Goal: Transaction & Acquisition: Download file/media

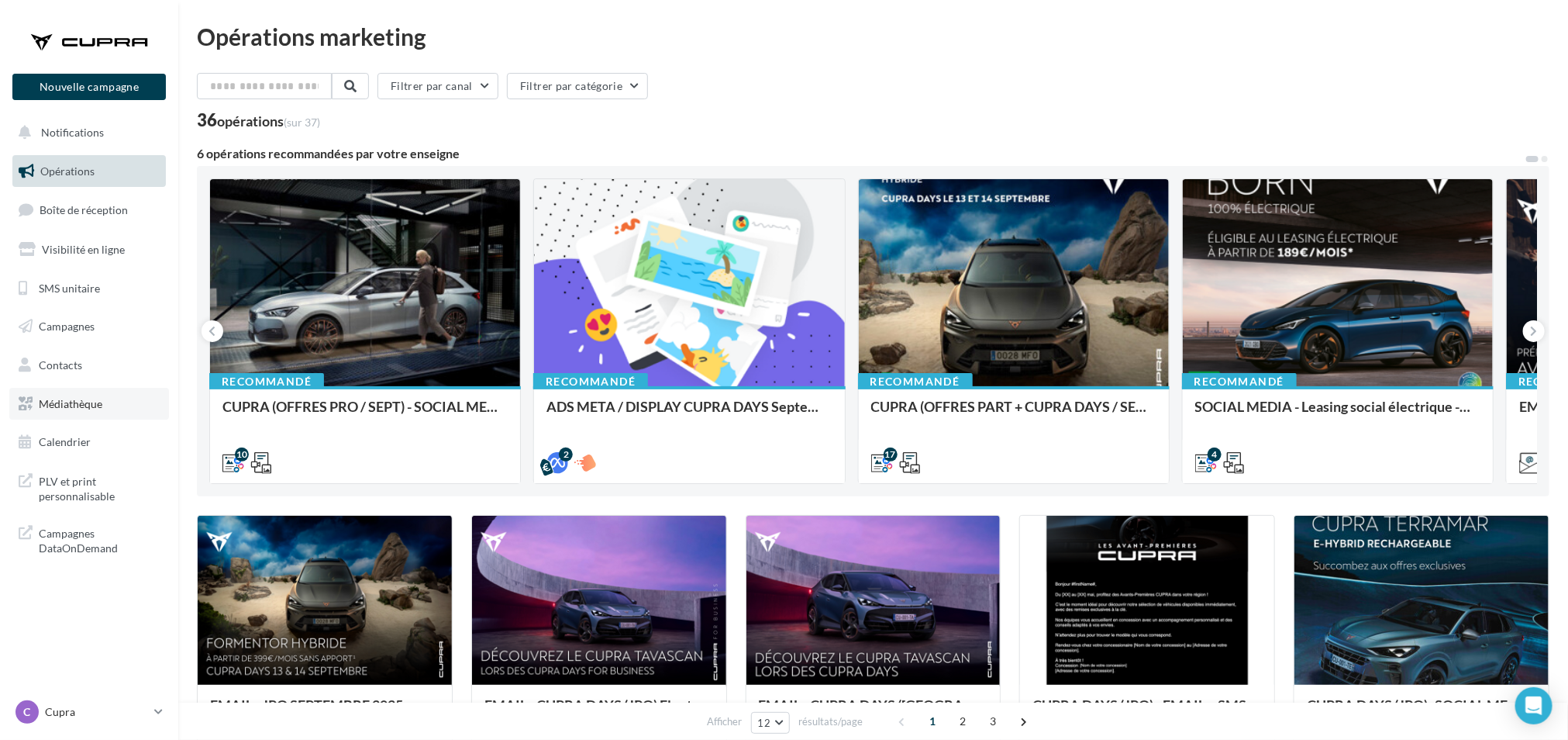
click at [106, 405] on link "Médiathèque" at bounding box center [89, 404] width 160 height 32
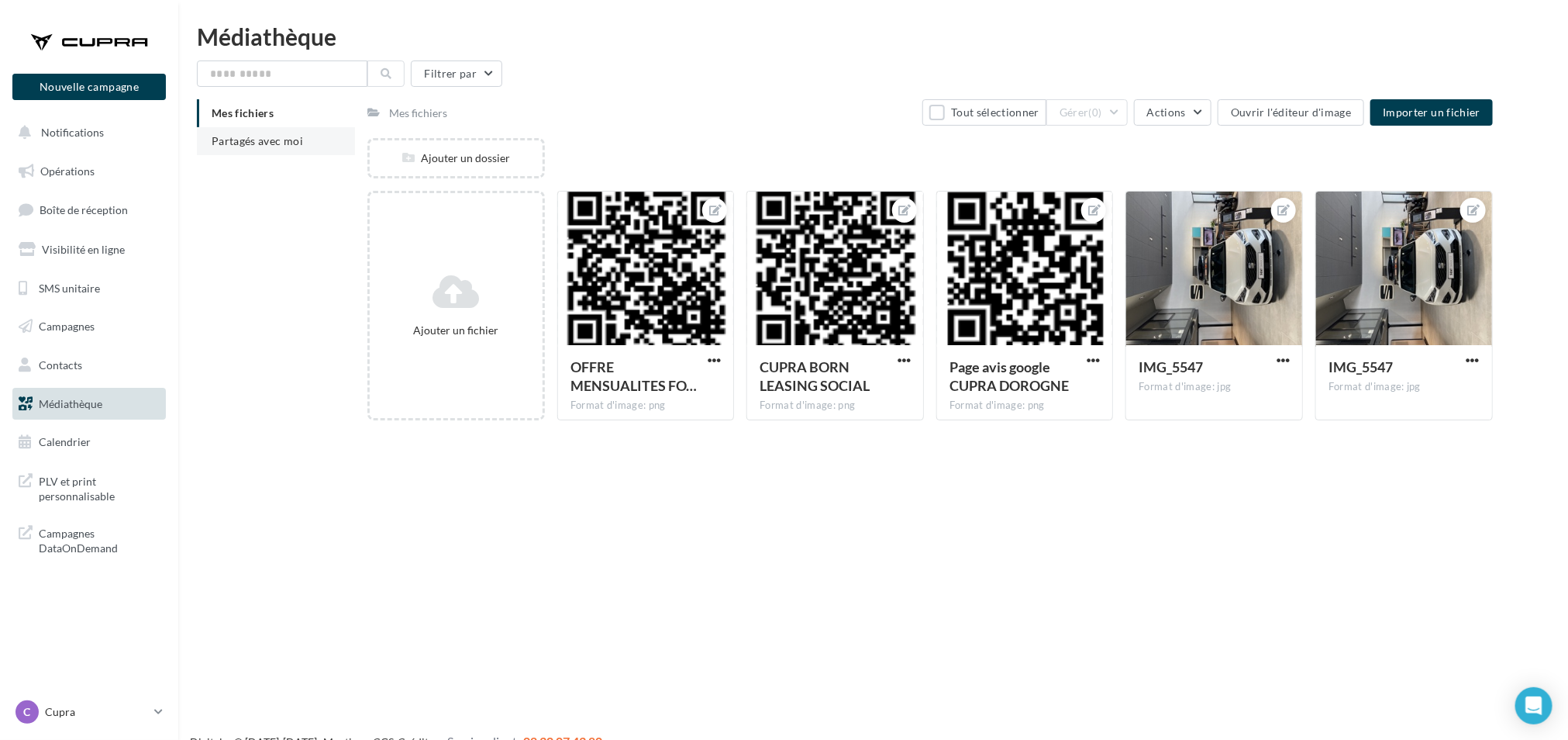
click at [298, 134] on span "Partagés avec moi" at bounding box center [257, 140] width 91 height 13
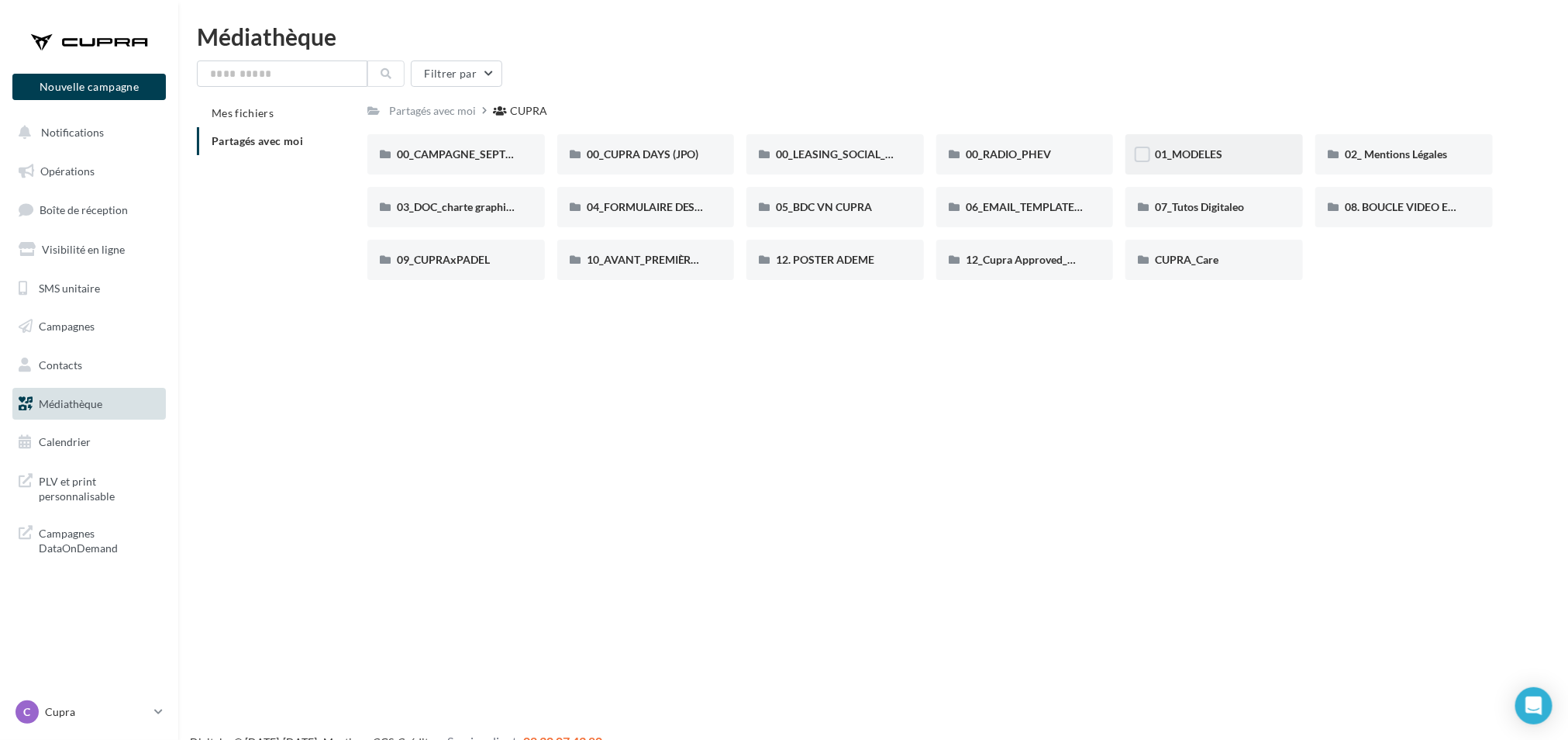
click at [1230, 150] on div "01_MODELES" at bounding box center [1213, 154] width 118 height 15
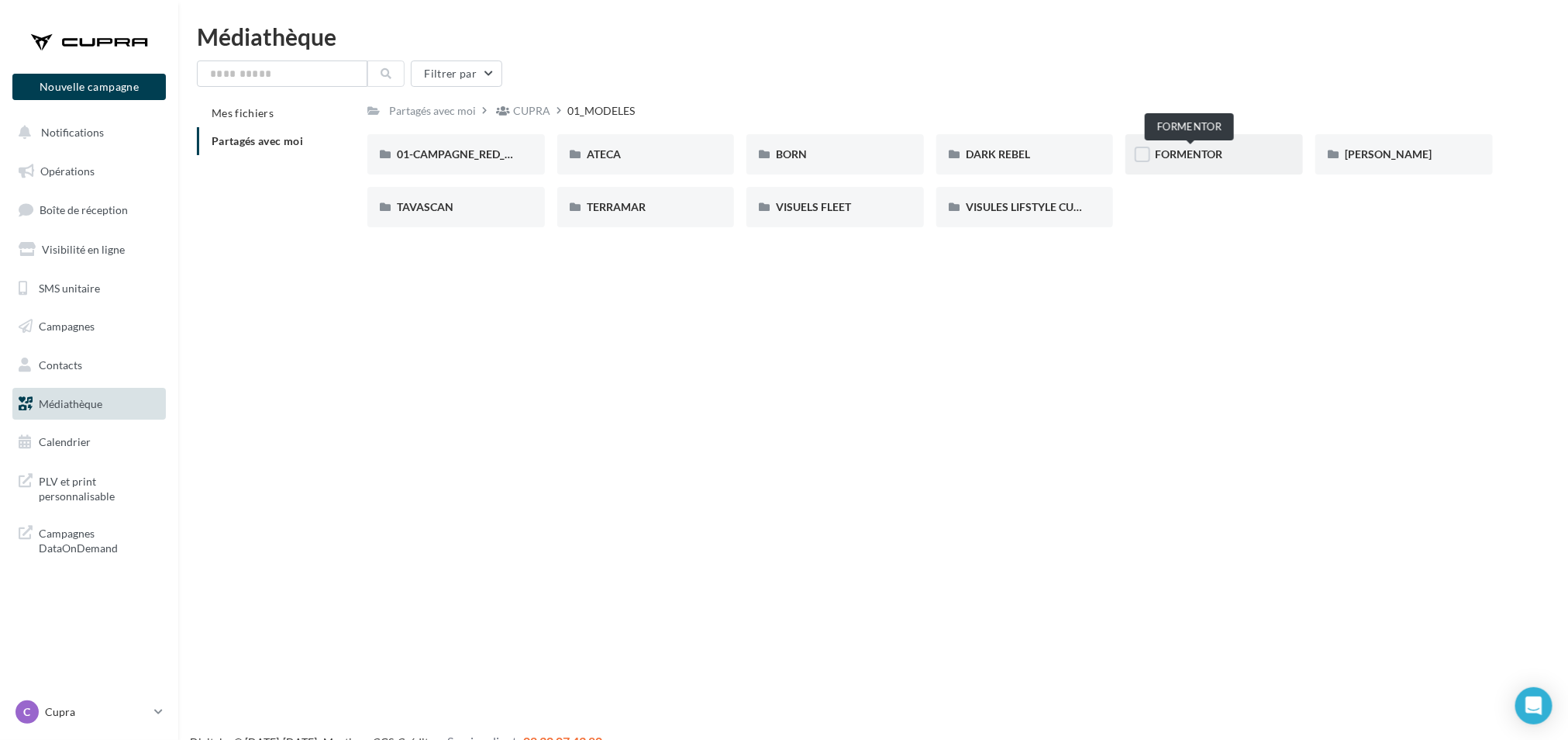
click at [1206, 152] on span "FORMENTOR" at bounding box center [1188, 154] width 68 height 13
click at [1019, 215] on div "VISUELS HD BORMURES" at bounding box center [1025, 207] width 177 height 40
click at [535, 105] on div "CUPRA" at bounding box center [532, 110] width 37 height 15
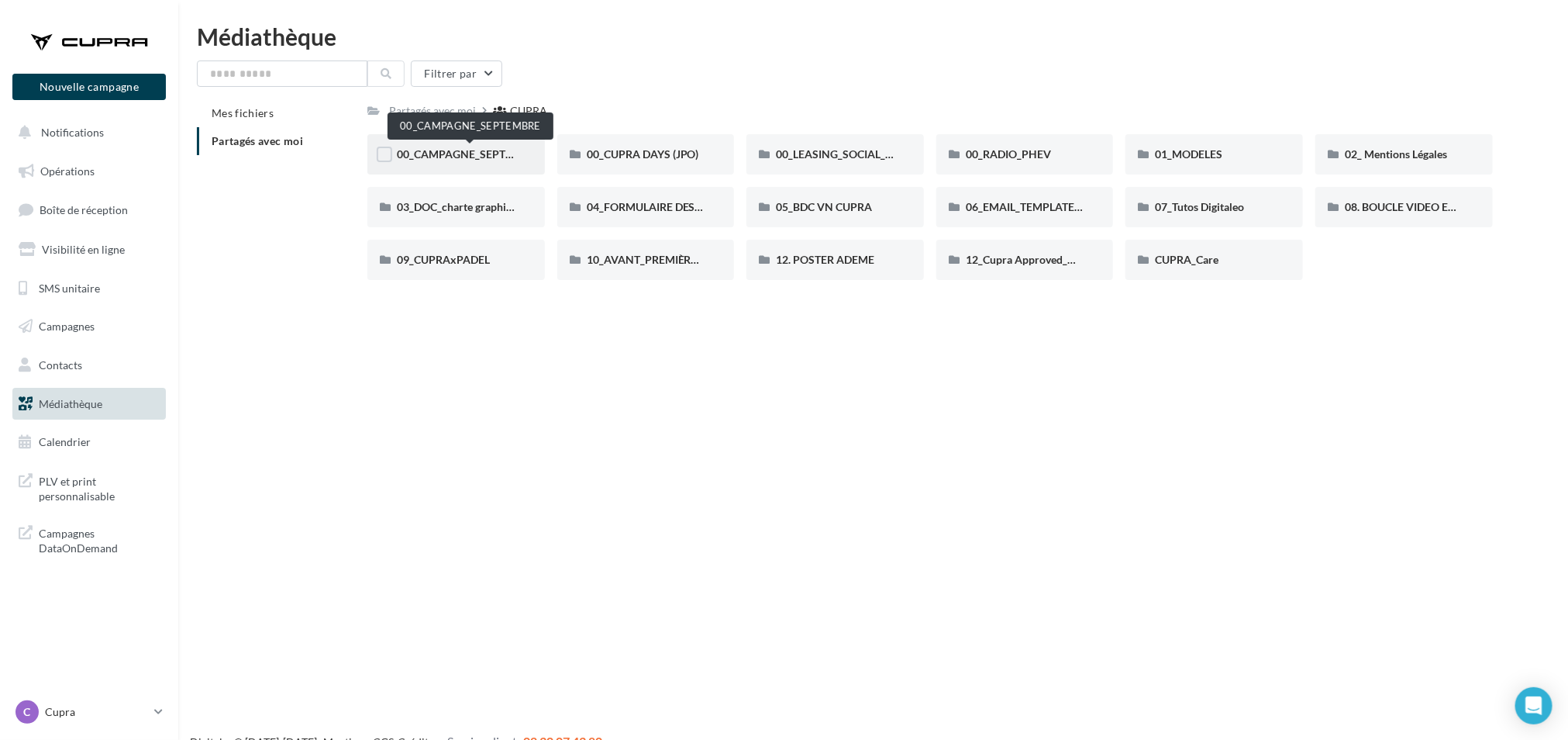
click at [475, 148] on span "00_CAMPAGNE_SEPTEMBRE" at bounding box center [469, 154] width 145 height 13
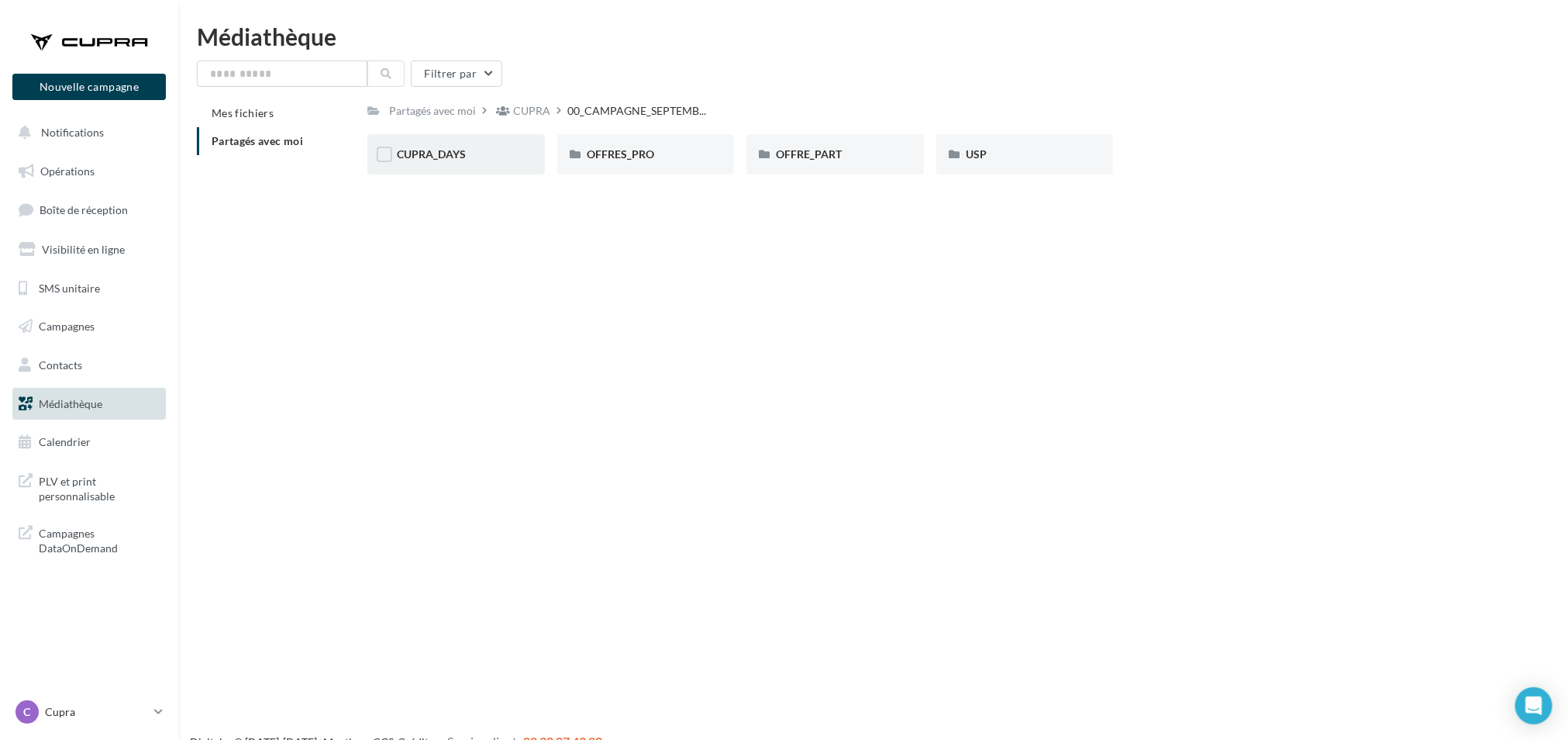
click at [481, 159] on div "CUPRA_DAYS" at bounding box center [455, 154] width 118 height 15
click at [658, 149] on div "OFFRES_PRO" at bounding box center [645, 154] width 118 height 15
click at [647, 168] on div "FORMENTOR" at bounding box center [646, 154] width 177 height 40
click at [832, 165] on div "OFFRE_PART" at bounding box center [835, 154] width 177 height 40
click at [672, 162] on div "FORMENTOR" at bounding box center [645, 154] width 118 height 15
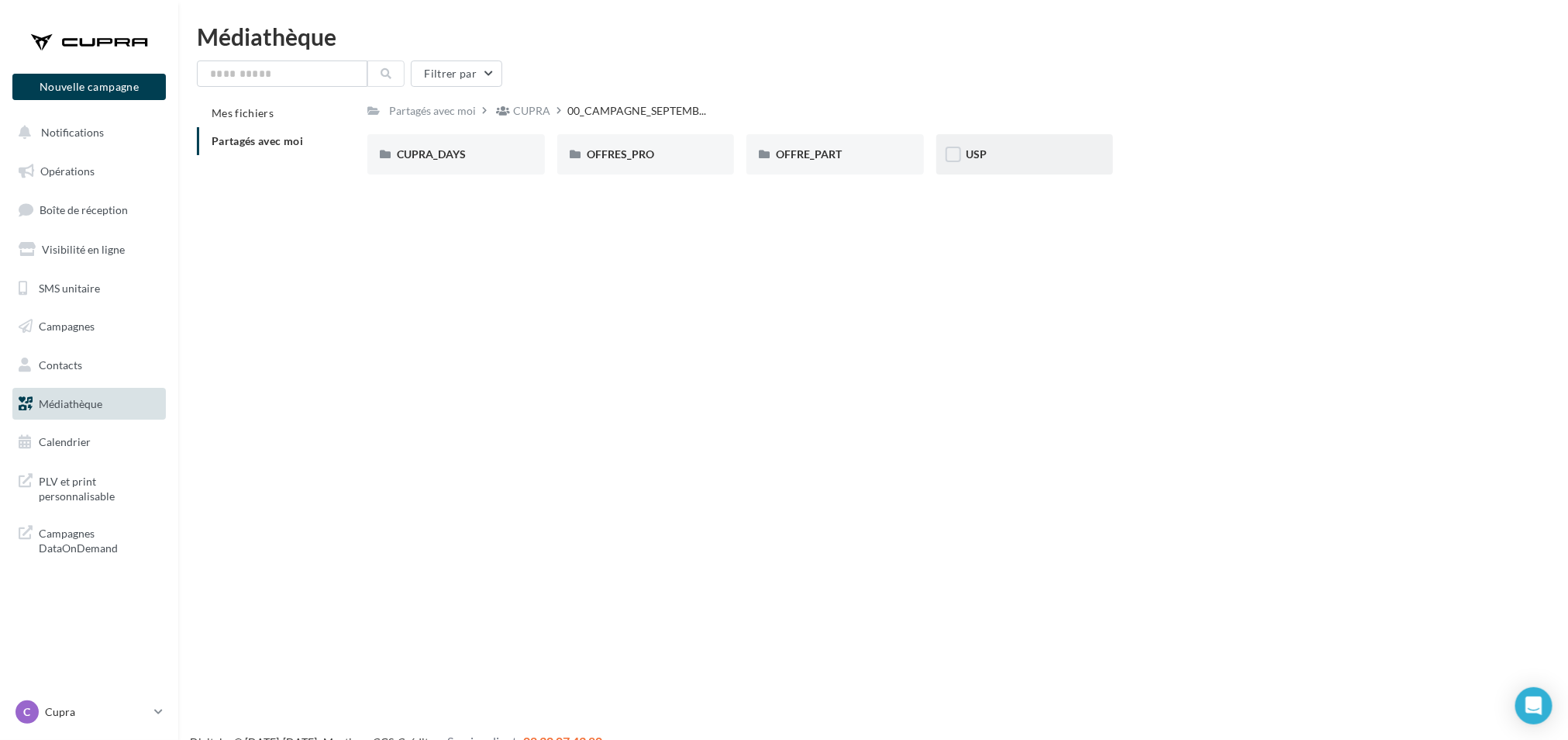
click at [1005, 161] on div "USP" at bounding box center [1024, 154] width 118 height 15
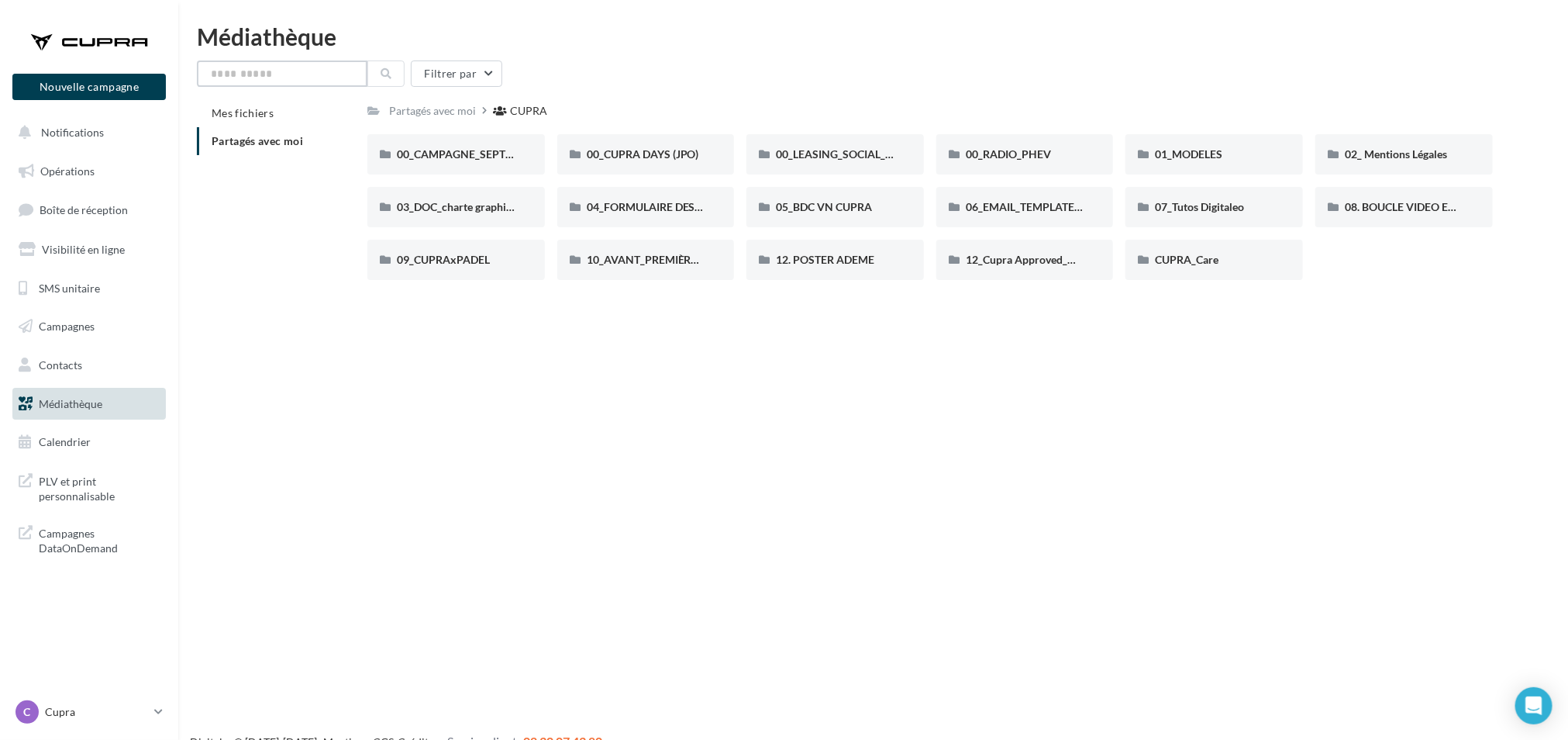
click at [273, 80] on input "text" at bounding box center [282, 73] width 171 height 27
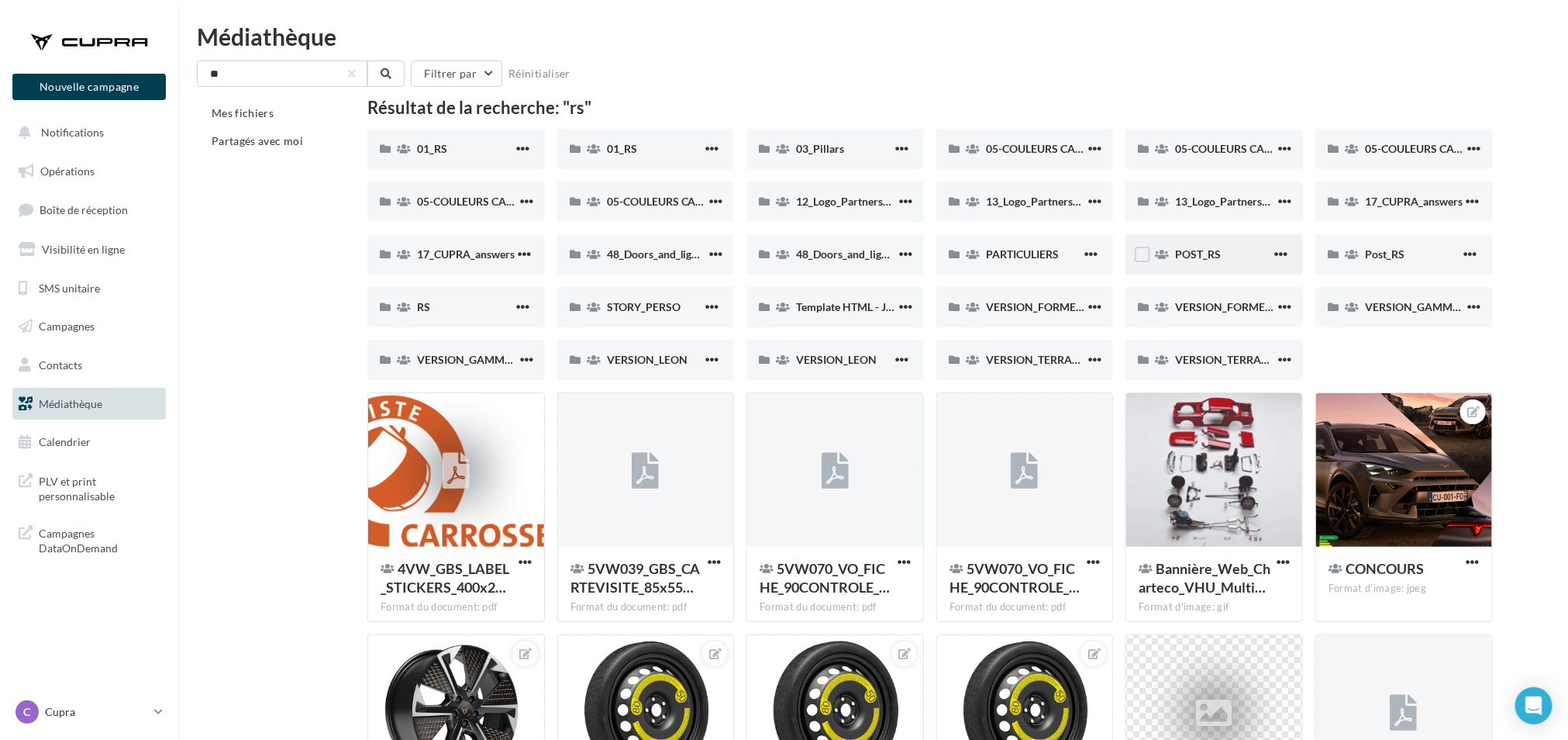
click at [1201, 265] on div "POST_RS" at bounding box center [1214, 254] width 177 height 40
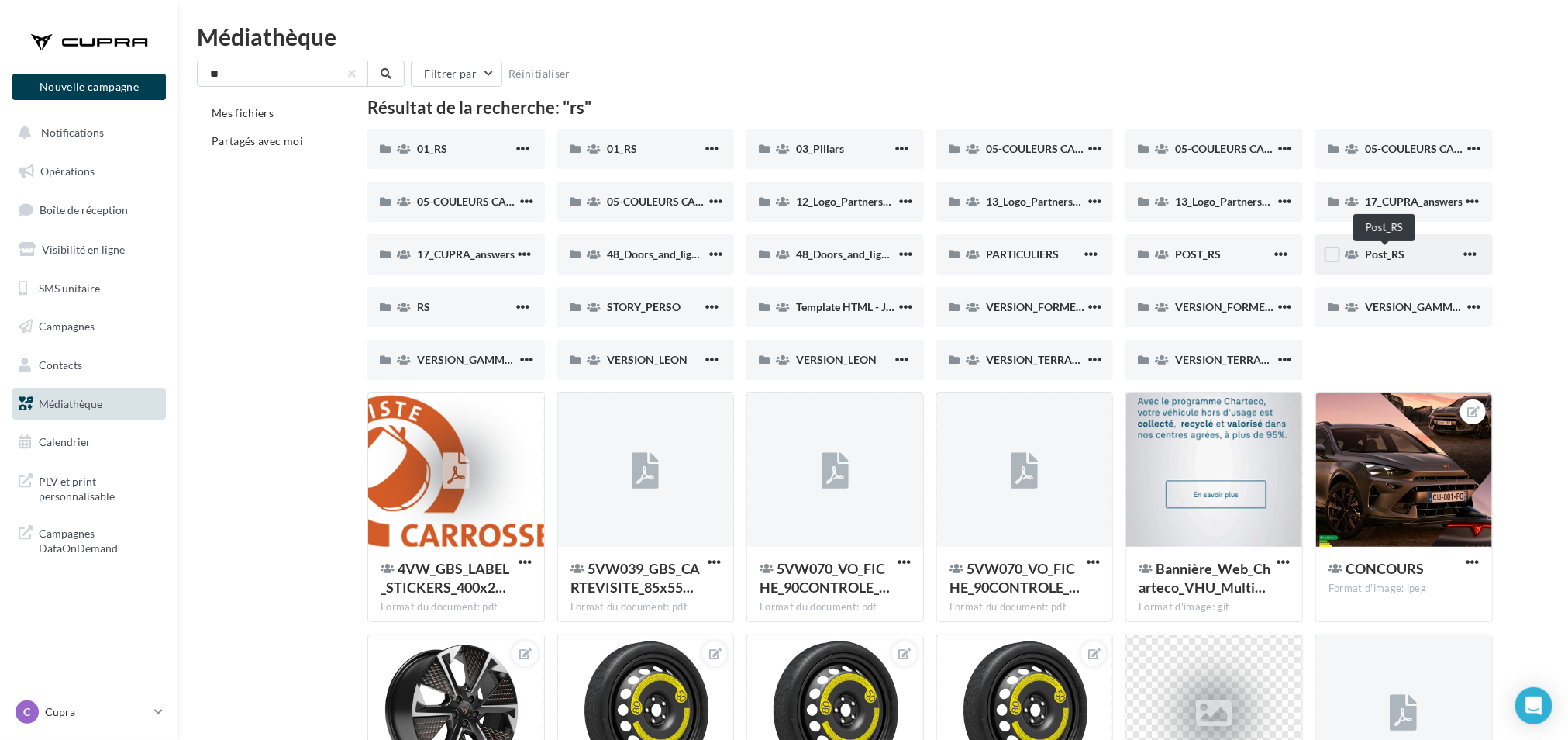
click at [1386, 259] on span "Post_RS" at bounding box center [1384, 254] width 39 height 13
click at [462, 307] on div "RS" at bounding box center [464, 306] width 96 height 15
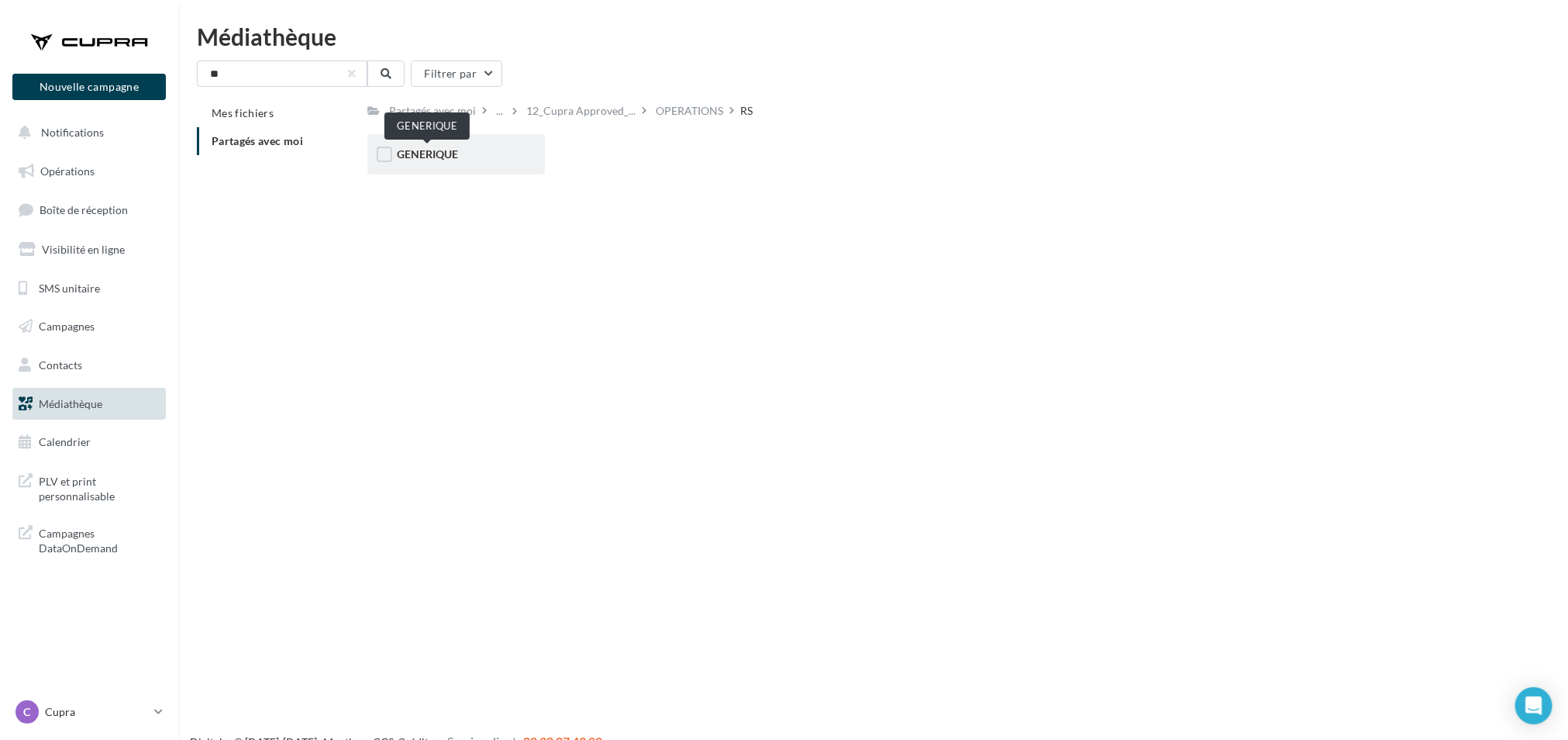
click at [451, 155] on span "GENERIQUE" at bounding box center [427, 154] width 61 height 13
click at [442, 164] on div "VW" at bounding box center [456, 154] width 177 height 40
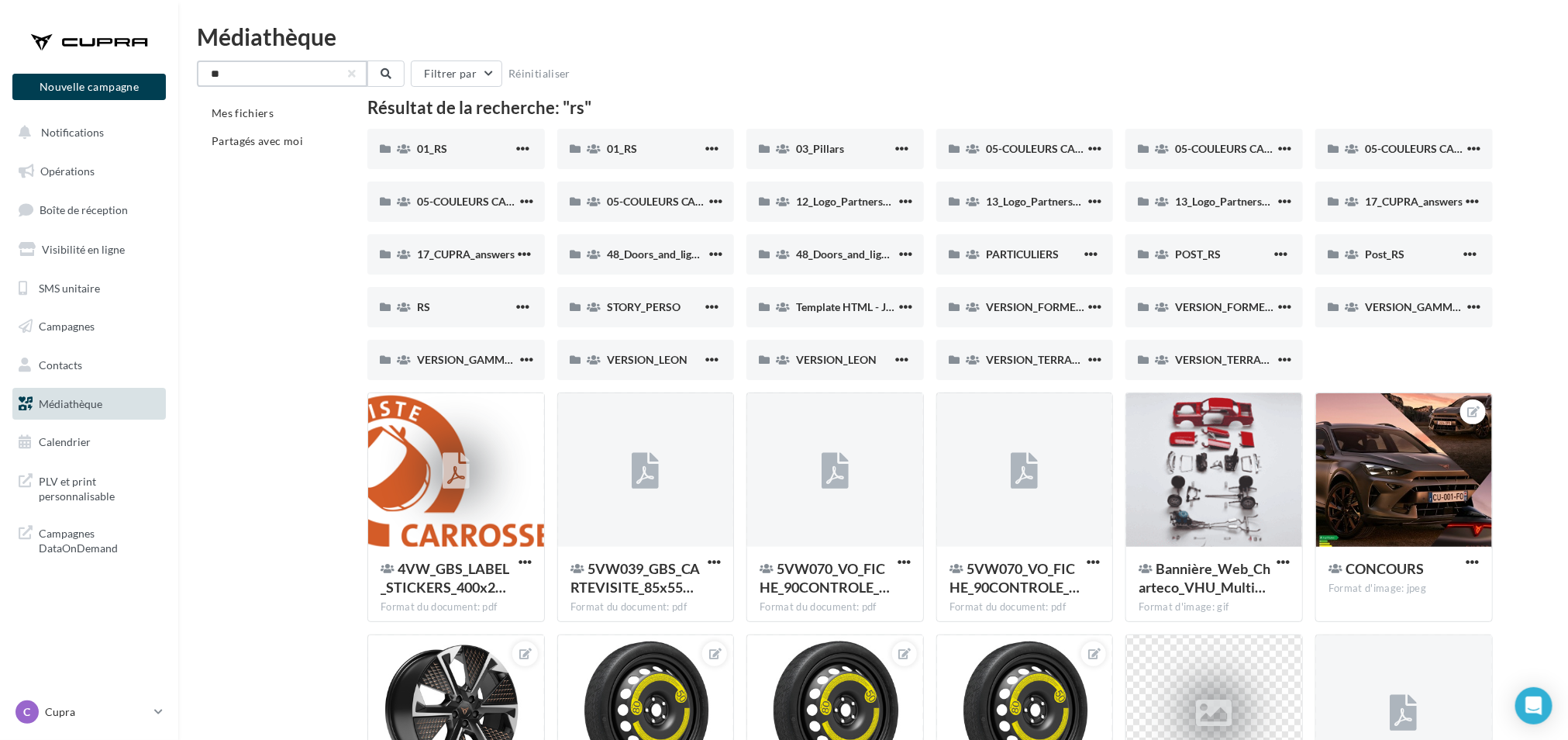
click at [275, 71] on input "**" at bounding box center [282, 73] width 171 height 27
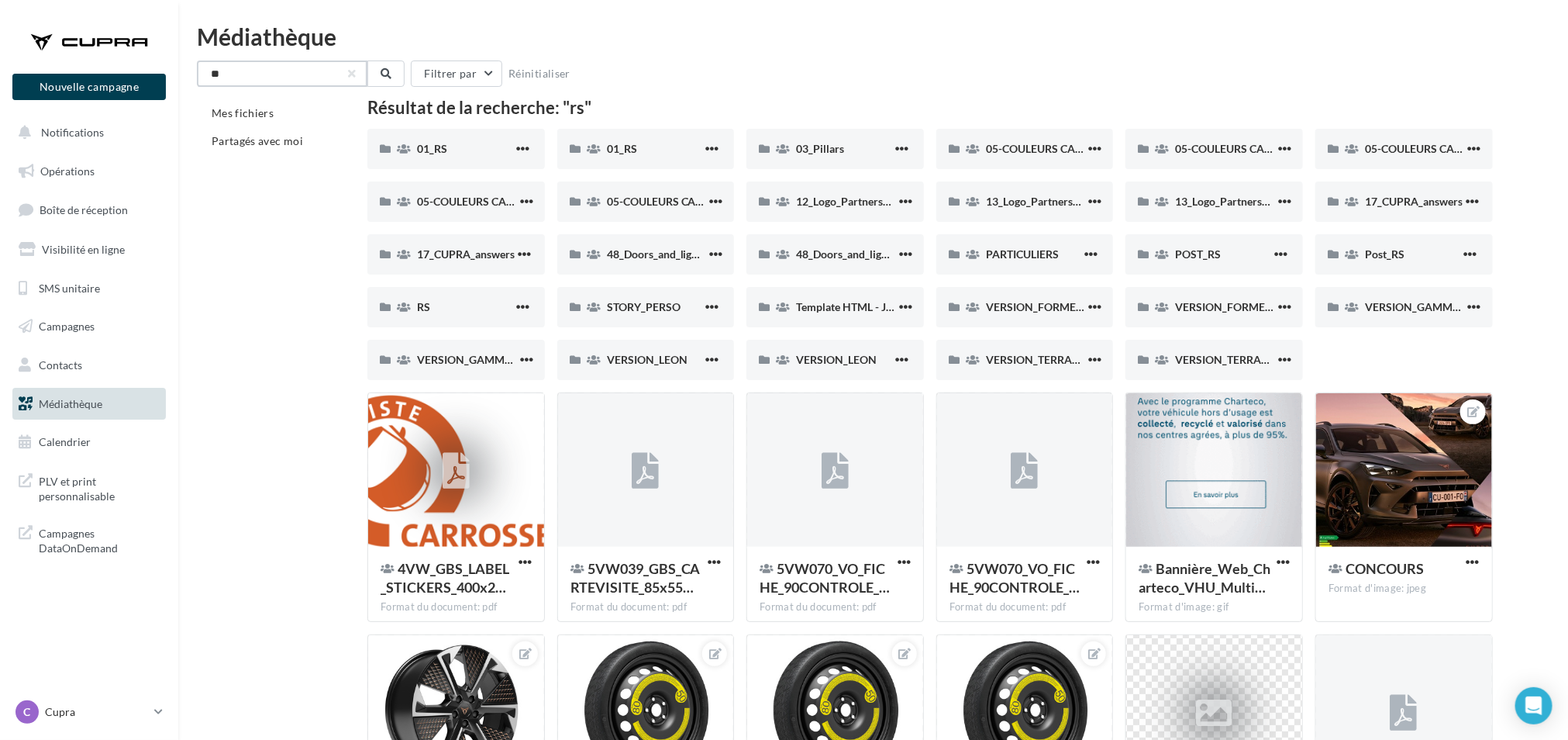
click at [275, 71] on input "**" at bounding box center [282, 73] width 171 height 27
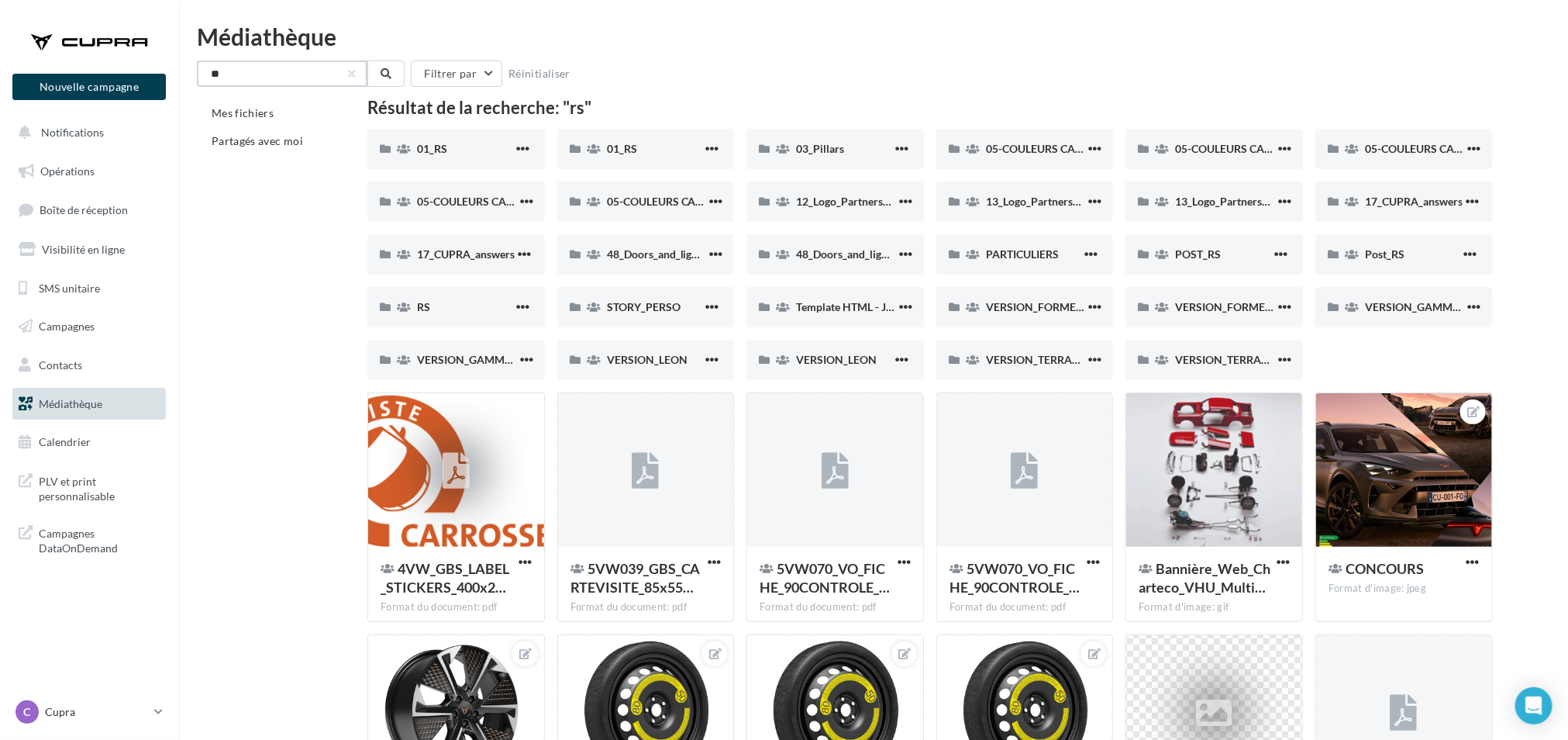
click at [275, 71] on input "**" at bounding box center [282, 73] width 171 height 27
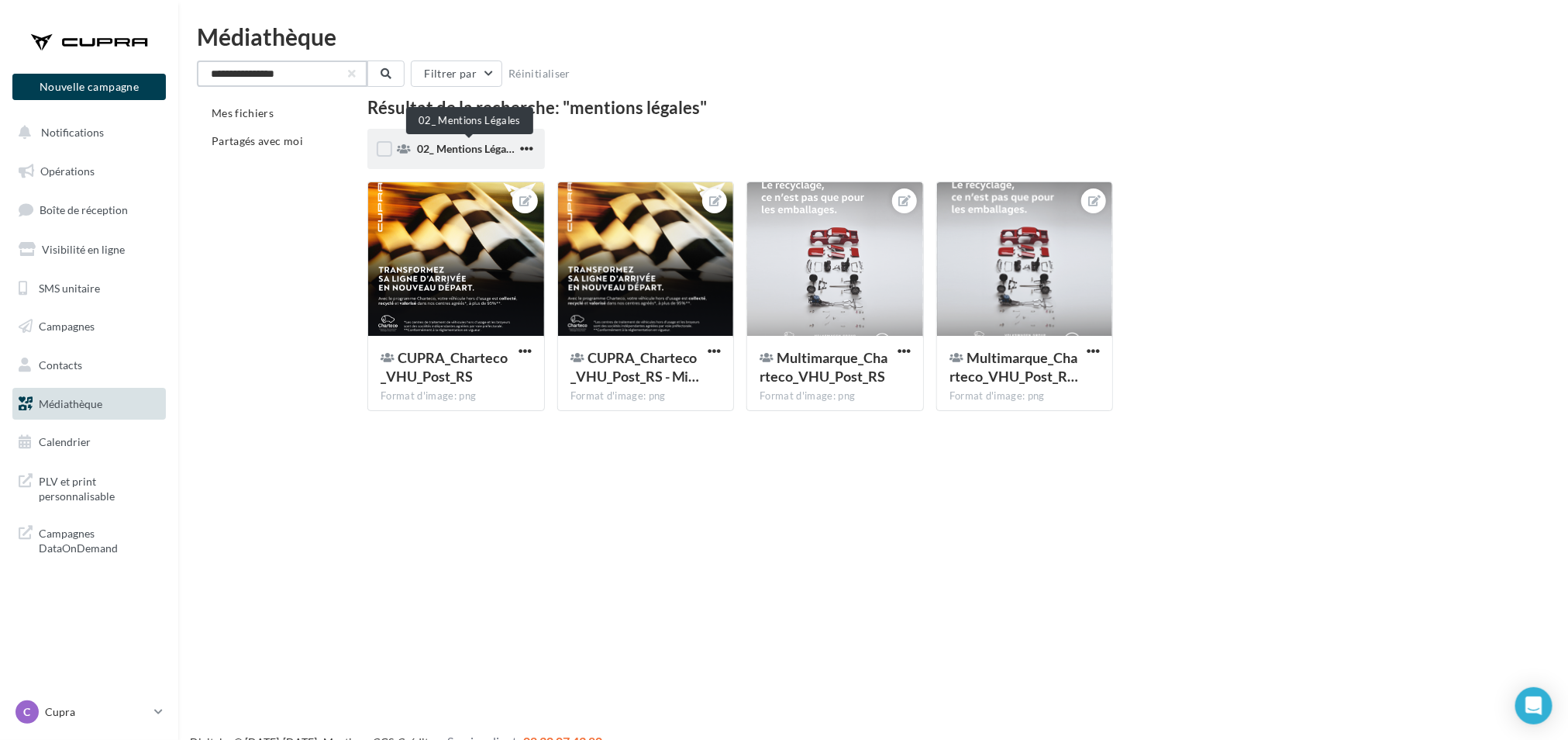
type input "**********"
click at [471, 145] on span "02_ Mentions Légales" at bounding box center [467, 148] width 102 height 13
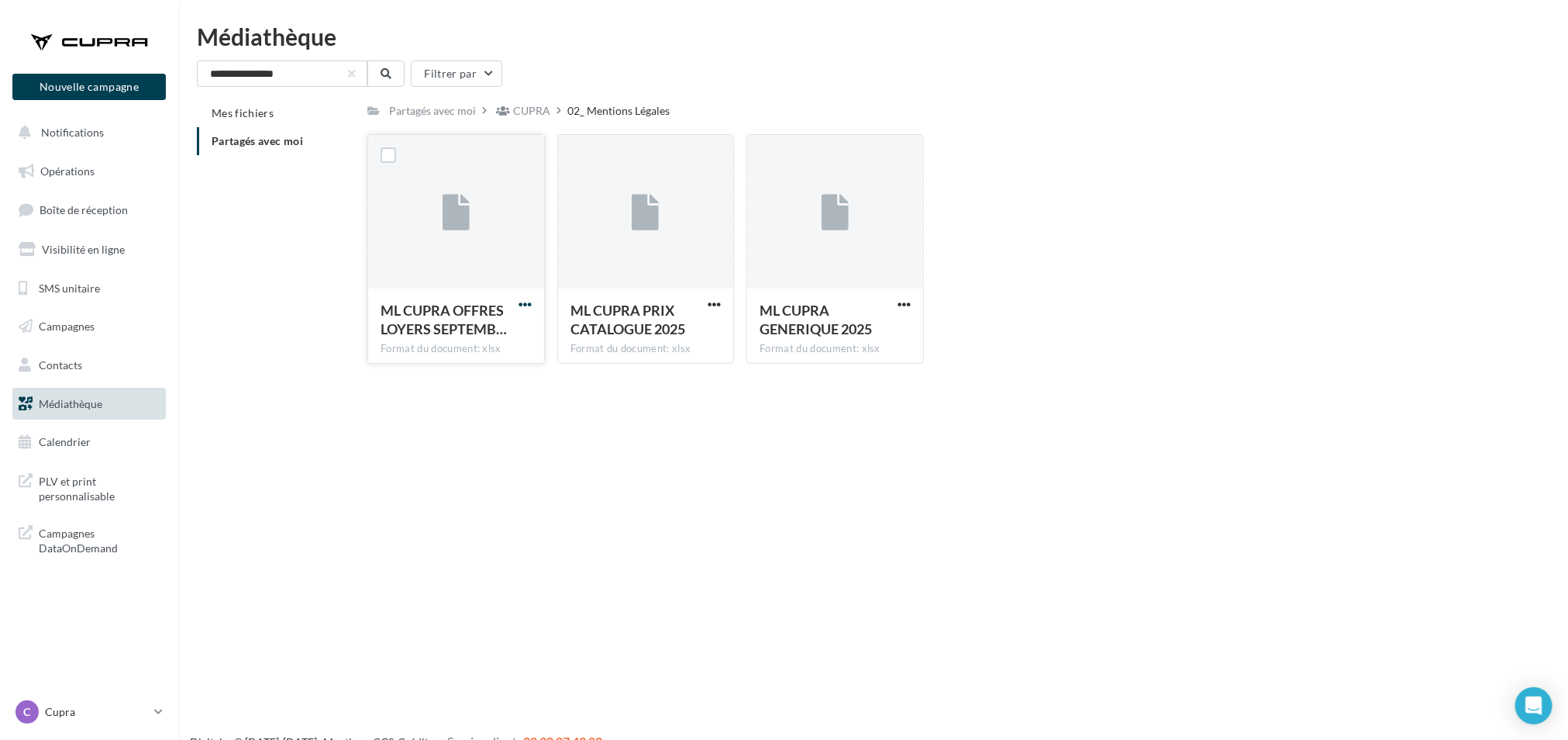
click at [528, 305] on span "button" at bounding box center [525, 304] width 13 height 13
click at [481, 333] on button "Télécharger" at bounding box center [457, 335] width 155 height 40
click at [1493, 120] on div "Partagés avec moi CUPRA 02_ Mentions Légales C Partagé par CUPRA ML CUPRA OFFRE…" at bounding box center [936, 237] width 1138 height 276
